Goal: Task Accomplishment & Management: Use online tool/utility

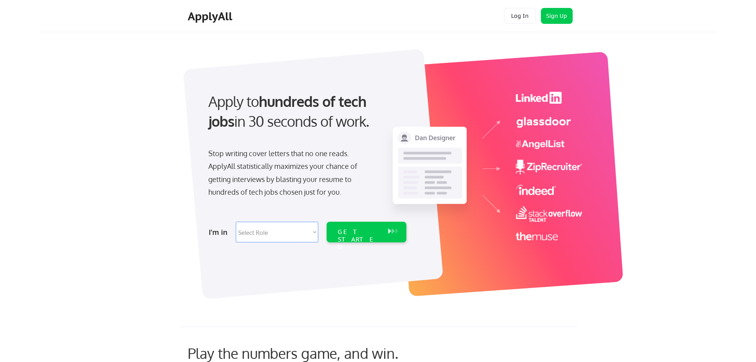
click at [267, 231] on select "Select Role Software Engineering Product Management Customer Success Sales UI/U…" at bounding box center [277, 231] width 83 height 21
select select ""sales""
click at [236, 221] on select "Select Role Software Engineering Product Management Customer Success Sales UI/U…" at bounding box center [277, 231] width 83 height 21
select select ""sales""
click at [356, 230] on div "GET STARTED" at bounding box center [359, 239] width 42 height 23
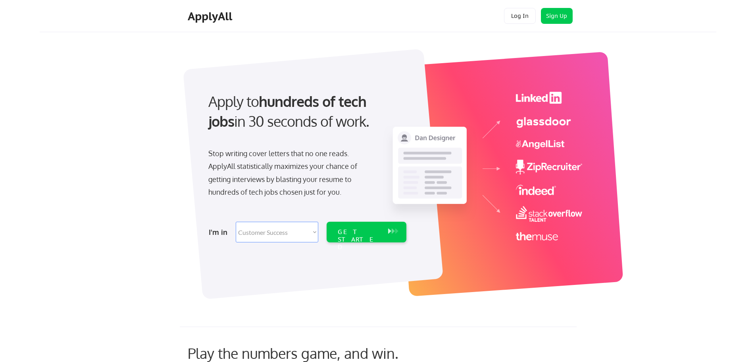
select select ""sales""
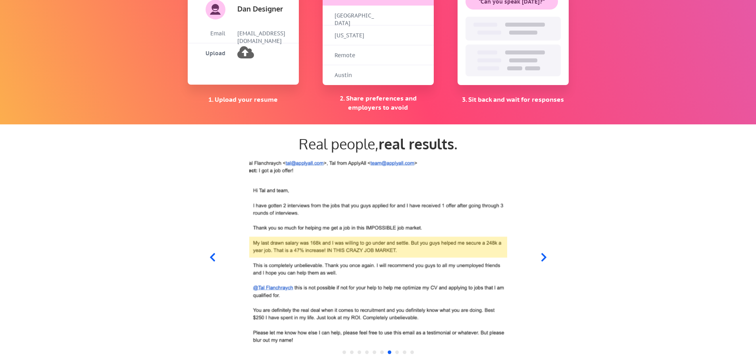
scroll to position [675, 0]
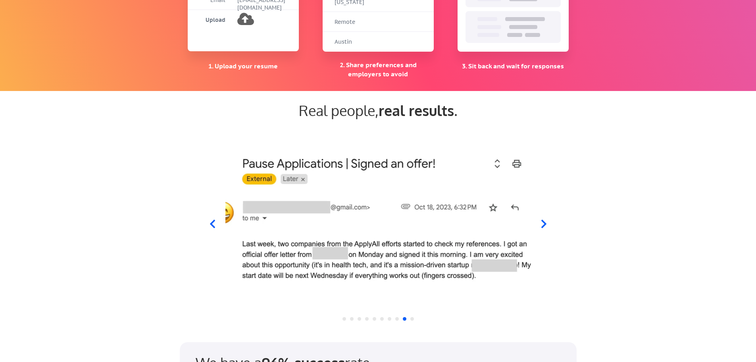
click at [212, 222] on icon at bounding box center [212, 223] width 5 height 8
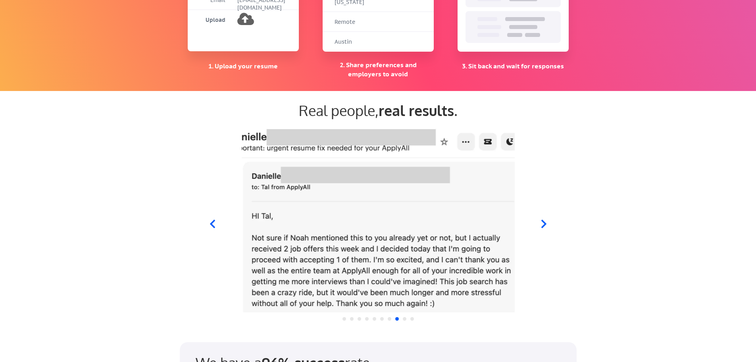
click at [212, 222] on icon at bounding box center [212, 223] width 5 height 8
click at [211, 222] on icon at bounding box center [212, 223] width 5 height 8
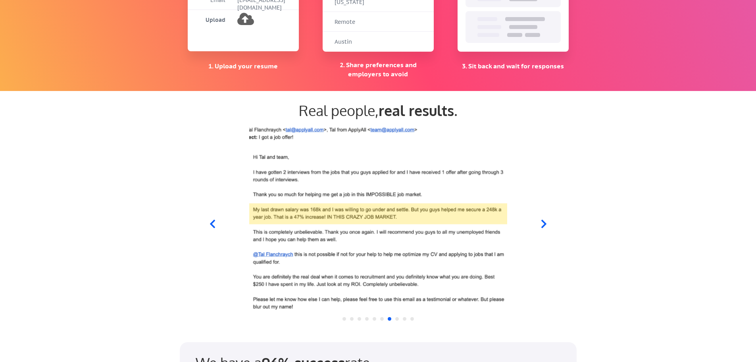
click at [362, 258] on img at bounding box center [378, 218] width 306 height 187
click at [543, 223] on icon at bounding box center [544, 224] width 10 height 10
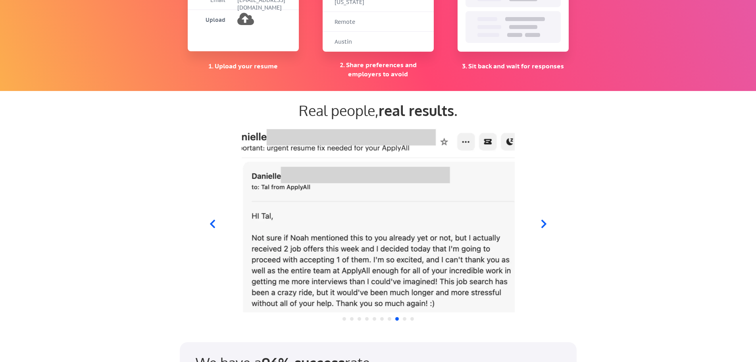
click at [543, 223] on icon at bounding box center [544, 224] width 10 height 10
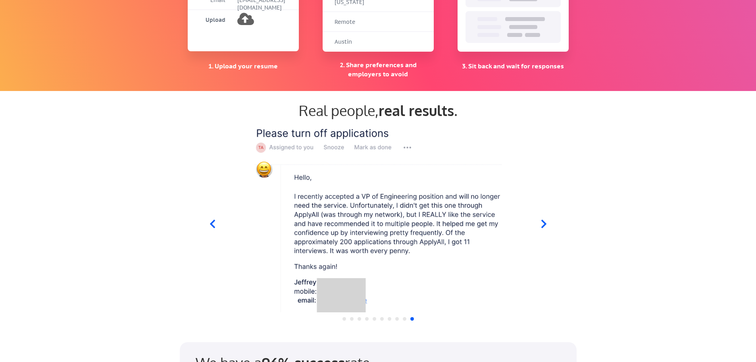
click at [212, 225] on icon at bounding box center [212, 223] width 5 height 8
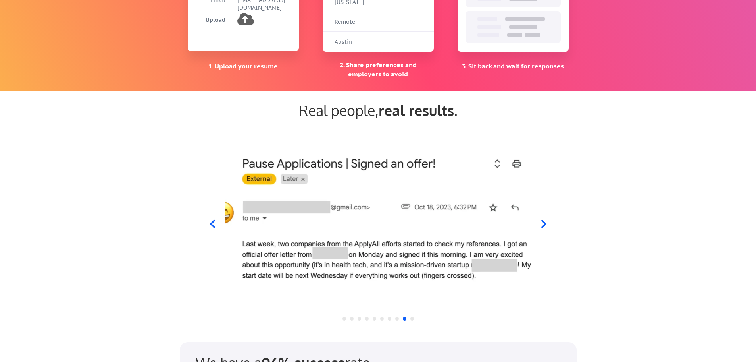
click at [546, 225] on icon at bounding box center [544, 224] width 10 height 10
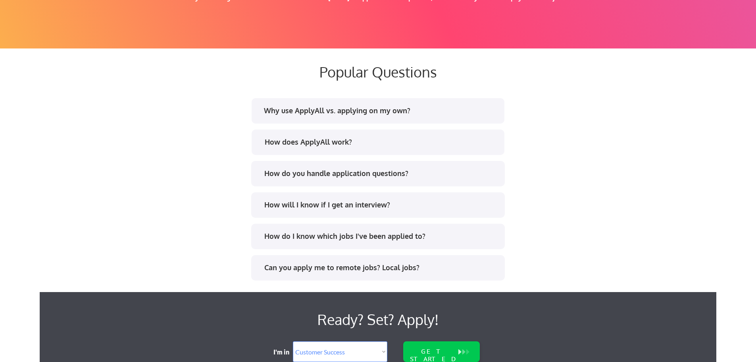
scroll to position [1468, 0]
